Goal: Task Accomplishment & Management: Use online tool/utility

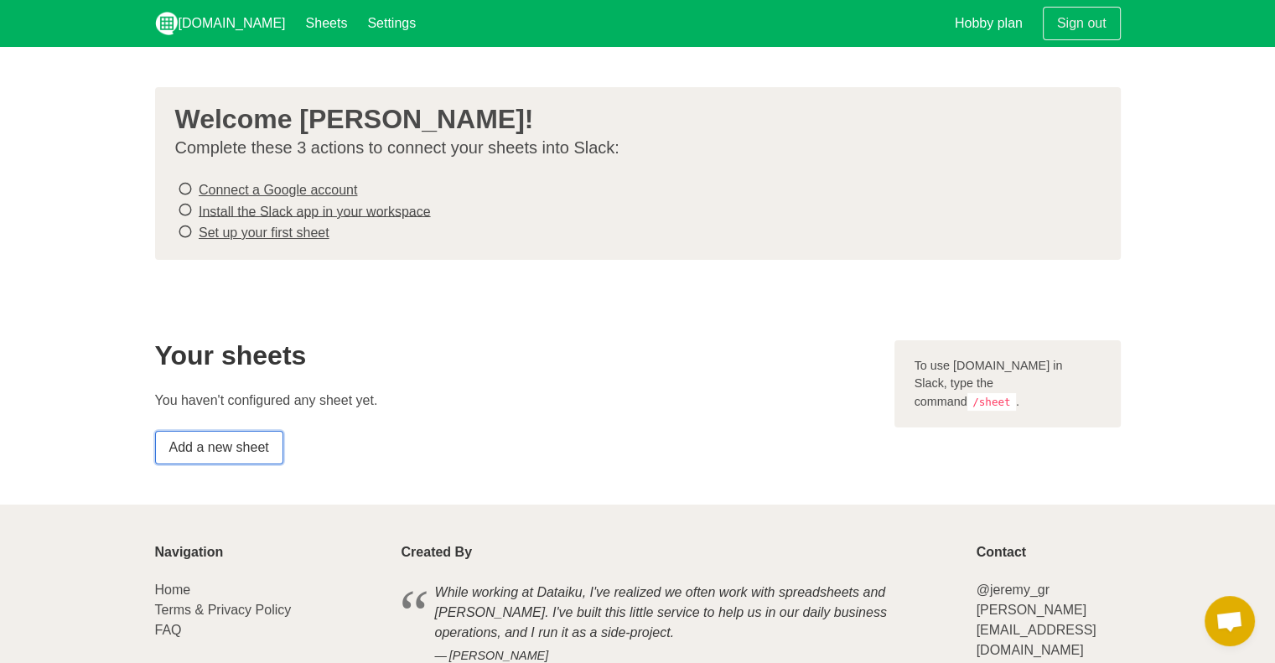
click at [238, 445] on link "Add a new sheet" at bounding box center [219, 448] width 128 height 34
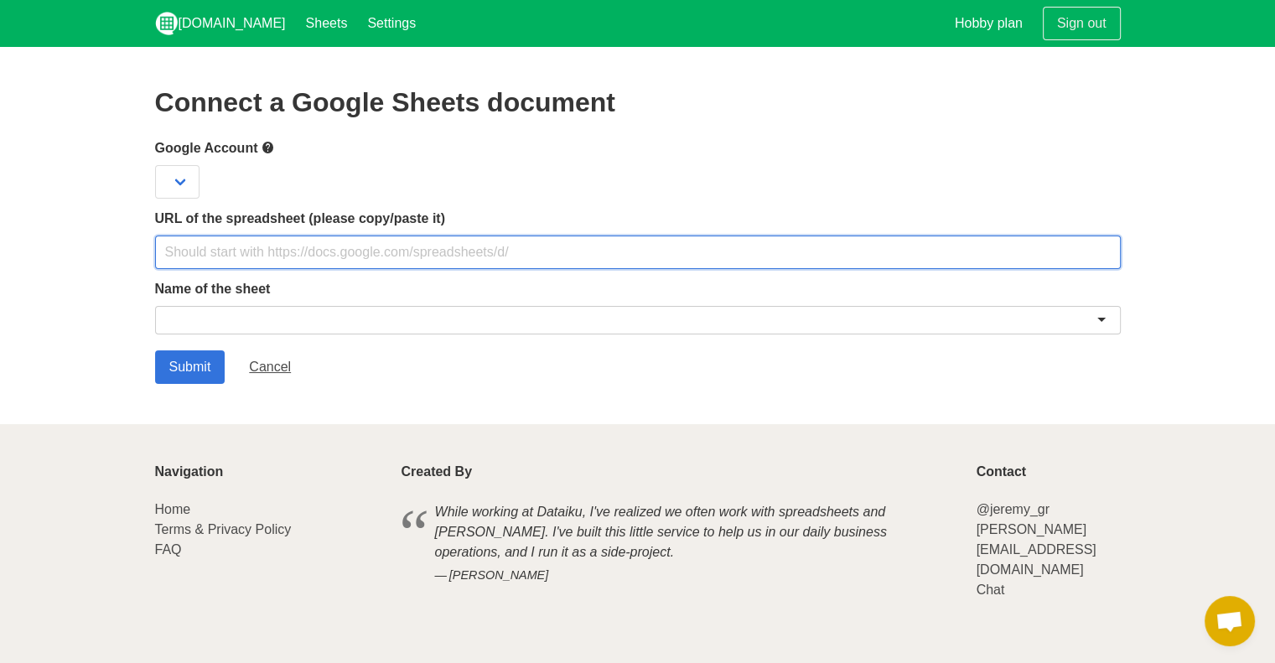
click at [224, 256] on input "text" at bounding box center [638, 253] width 966 height 34
paste input "[URL][DOMAIN_NAME]"
type input "[URL][DOMAIN_NAME]"
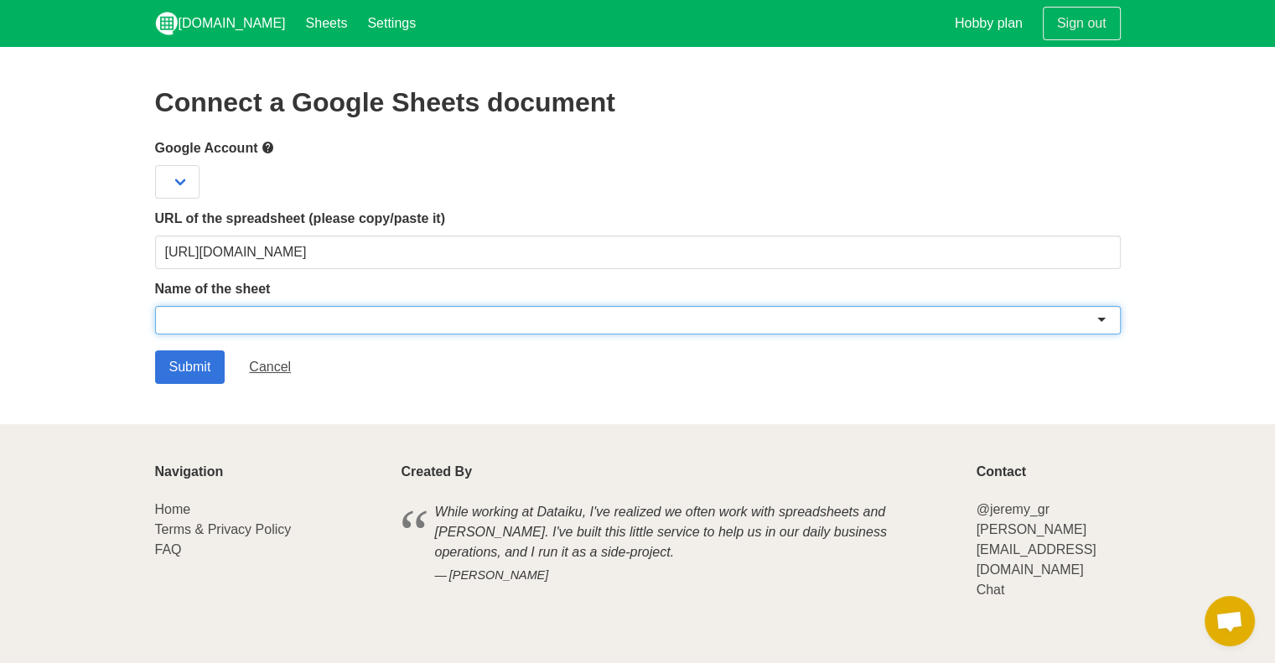
click at [216, 306] on div at bounding box center [638, 320] width 966 height 28
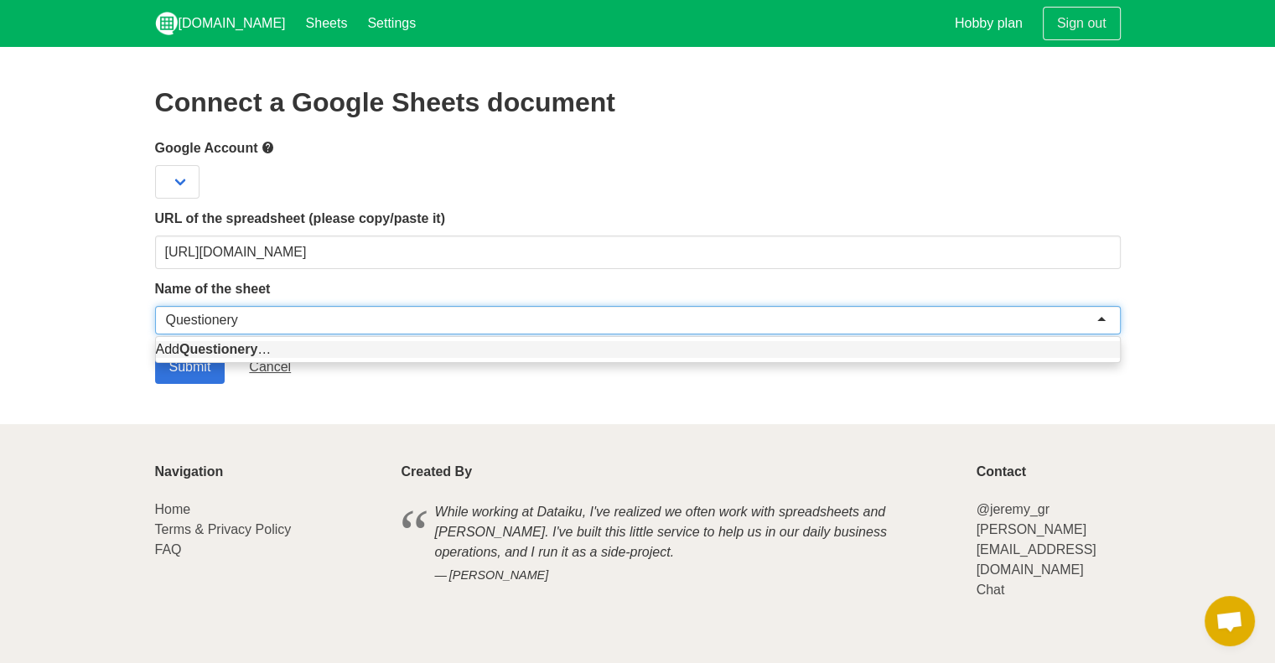
type input "Questionery"
click at [167, 407] on section "Connect a Google Sheets document Google Account URL of the spreadsheet (please …" at bounding box center [637, 235] width 1275 height 377
drag, startPoint x: 220, startPoint y: 317, endPoint x: 168, endPoint y: 320, distance: 51.2
click at [196, 320] on div "Questionery" at bounding box center [202, 320] width 72 height 17
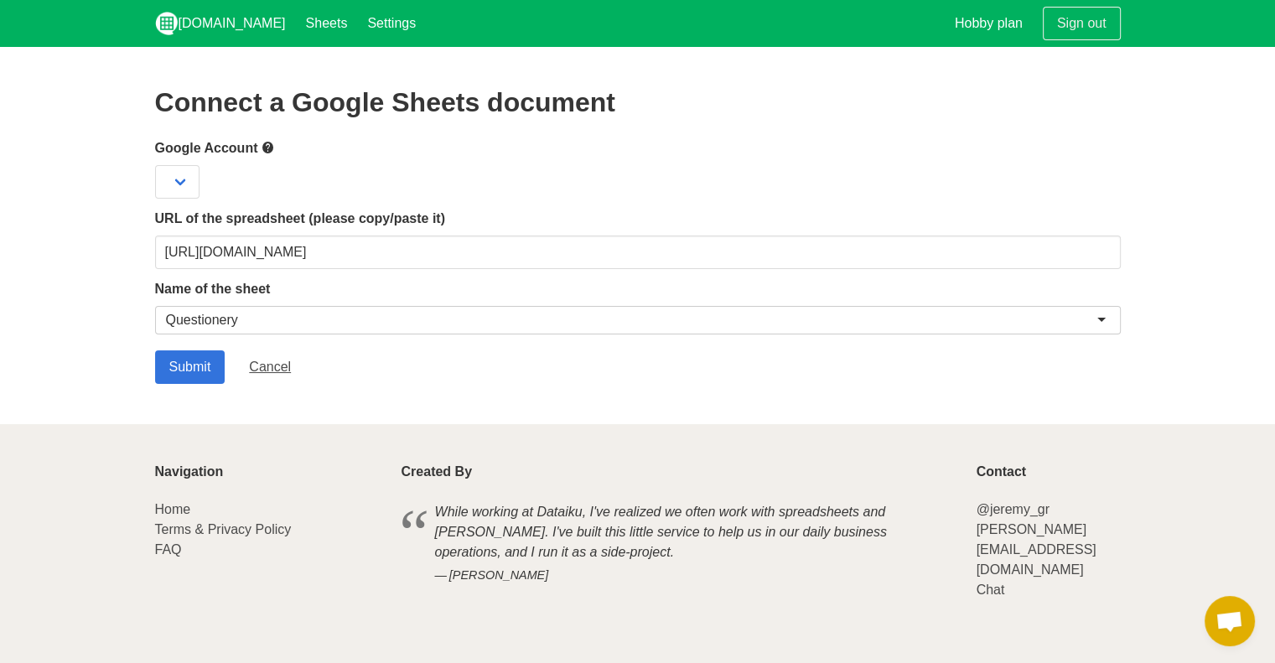
click at [188, 350] on form "Google Account URL of the spreadsheet (please copy/paste it) https://docs.googl…" at bounding box center [638, 260] width 966 height 246
click at [183, 364] on input "Submit" at bounding box center [190, 367] width 70 height 34
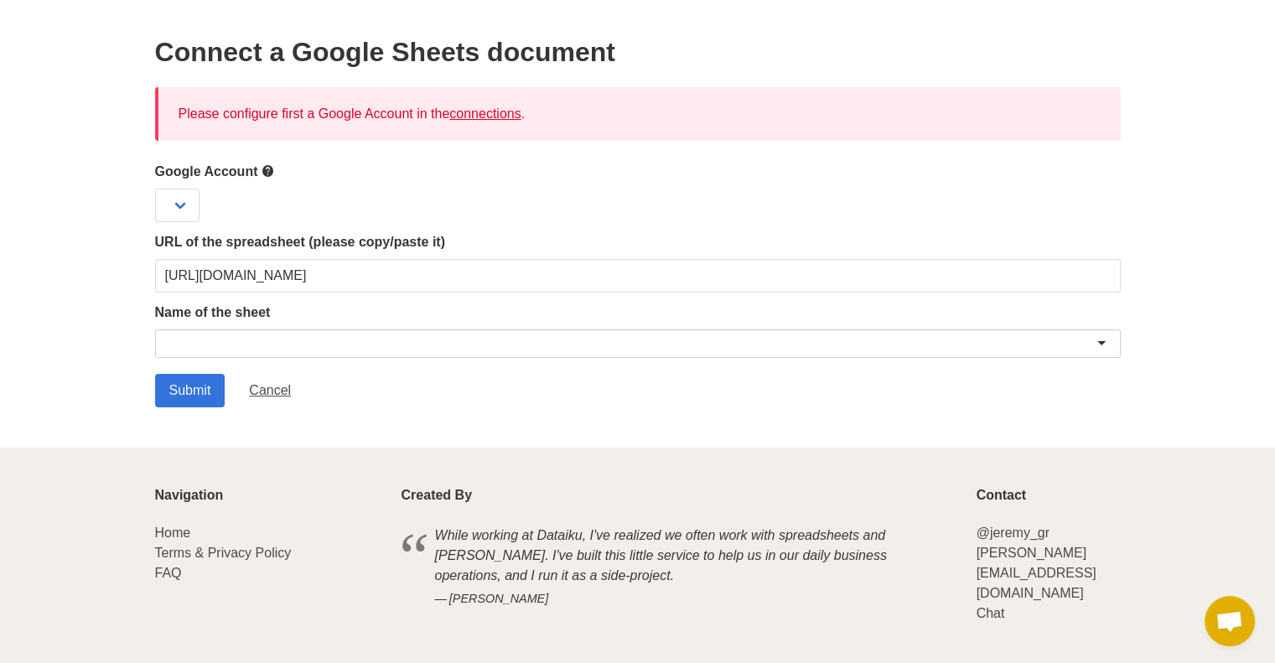
scroll to position [77, 0]
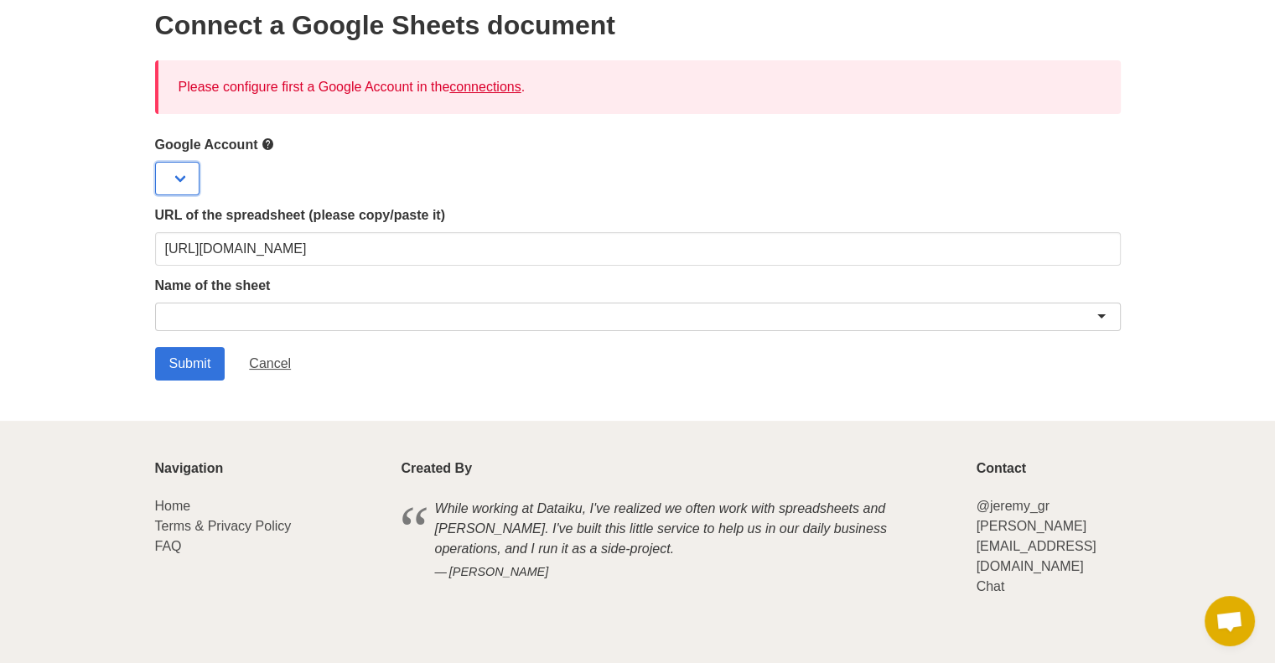
click at [179, 177] on select at bounding box center [177, 179] width 44 height 34
click at [183, 171] on select at bounding box center [177, 179] width 44 height 34
click at [497, 86] on link "connections" at bounding box center [484, 87] width 71 height 14
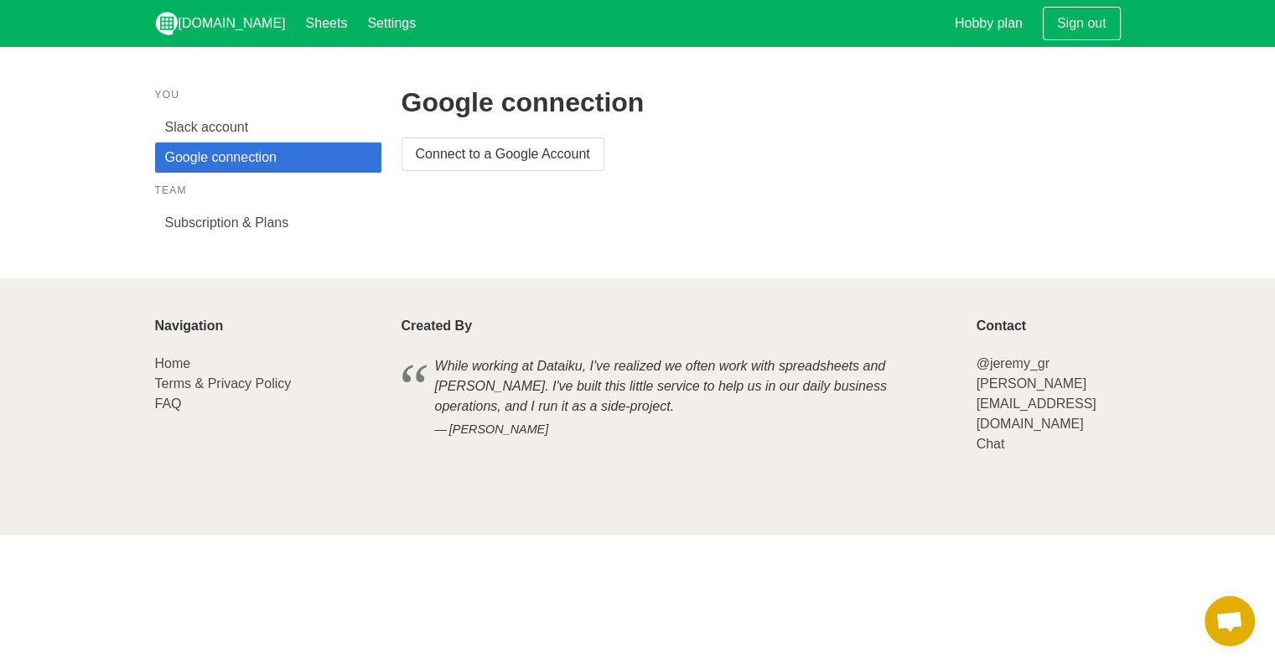
click at [193, 228] on link "Subscription & Plans" at bounding box center [268, 223] width 226 height 30
